Goal: Navigation & Orientation: Find specific page/section

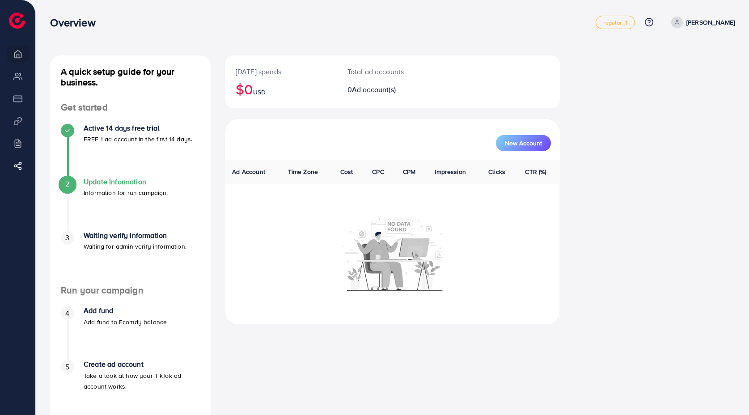
scroll to position [69, 0]
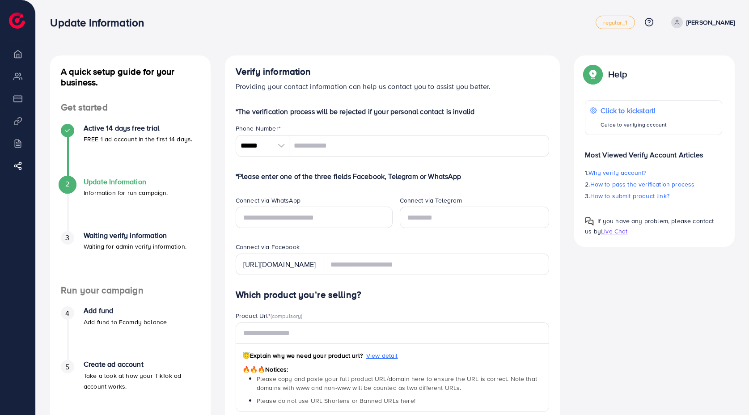
click at [17, 100] on li "Payment" at bounding box center [17, 98] width 35 height 18
click at [17, 117] on li "Product Links" at bounding box center [17, 121] width 35 height 18
click at [17, 141] on li "Billing" at bounding box center [17, 143] width 35 height 18
click at [17, 161] on link "Affiliate Program" at bounding box center [18, 166] width 22 height 18
click at [17, 169] on icon at bounding box center [20, 165] width 9 height 9
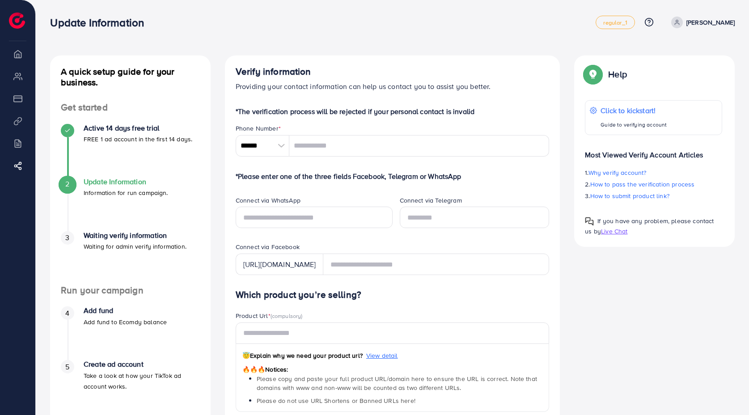
click at [12, 18] on img at bounding box center [17, 21] width 16 height 16
